Goal: Contribute content

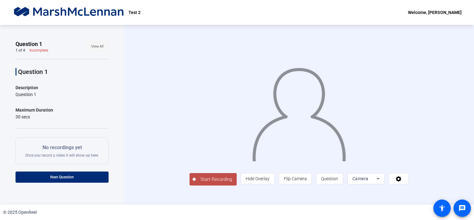
click at [96, 48] on span "View All" at bounding box center [97, 46] width 12 height 9
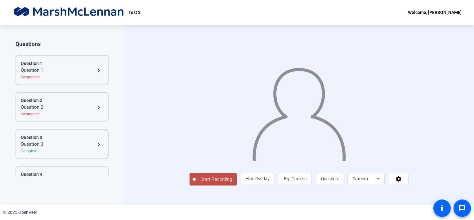
click at [30, 44] on div "Questions" at bounding box center [62, 43] width 93 height 7
drag, startPoint x: 99, startPoint y: 45, endPoint x: 92, endPoint y: 59, distance: 15.3
click at [99, 45] on div "Questions" at bounding box center [62, 43] width 93 height 7
click at [87, 66] on div "Question 1" at bounding box center [62, 63] width 83 height 7
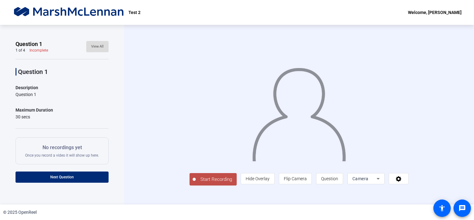
click at [101, 49] on span at bounding box center [97, 46] width 22 height 15
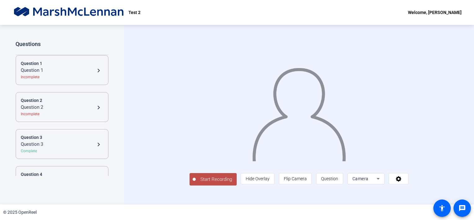
click at [72, 149] on div "Complete" at bounding box center [62, 151] width 83 height 6
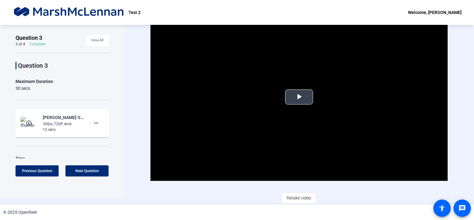
scroll to position [6, 0]
click at [91, 43] on span "View All" at bounding box center [97, 40] width 12 height 9
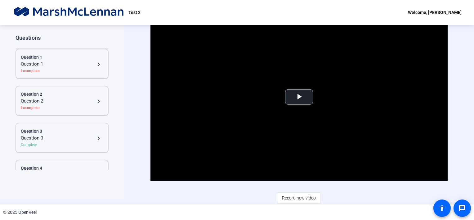
click at [54, 65] on div "Question 1" at bounding box center [58, 64] width 74 height 7
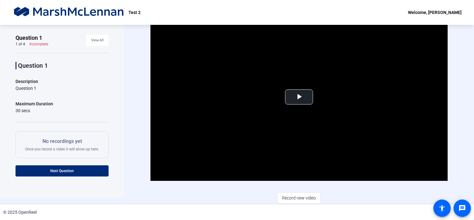
click at [33, 76] on div "Question 1 Description Question 1 Maximum Duration 30 secs Start Recording No r…" at bounding box center [62, 129] width 93 height 153
click at [48, 165] on span at bounding box center [62, 170] width 93 height 15
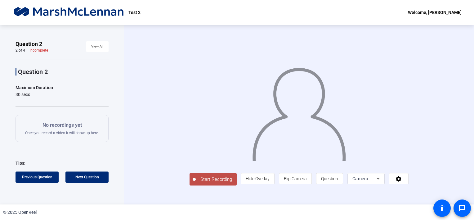
click at [196, 183] on span "Start Recording" at bounding box center [216, 179] width 41 height 7
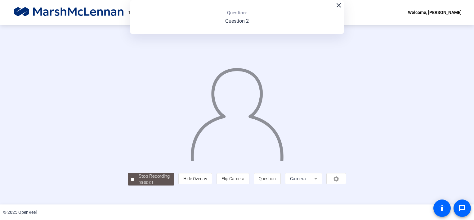
scroll to position [22, 0]
click at [131, 181] on div at bounding box center [132, 179] width 3 height 3
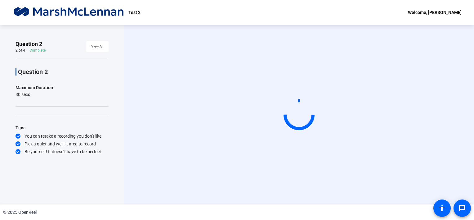
scroll to position [0, 0]
click at [312, 141] on video at bounding box center [299, 114] width 93 height 52
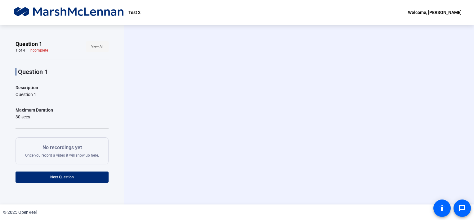
click at [93, 45] on span "View All" at bounding box center [97, 46] width 12 height 9
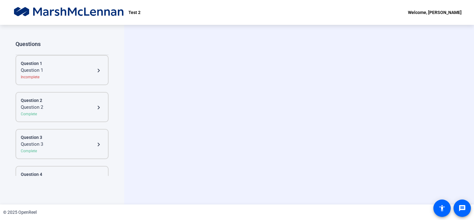
scroll to position [19, 0]
